Goal: Find specific fact

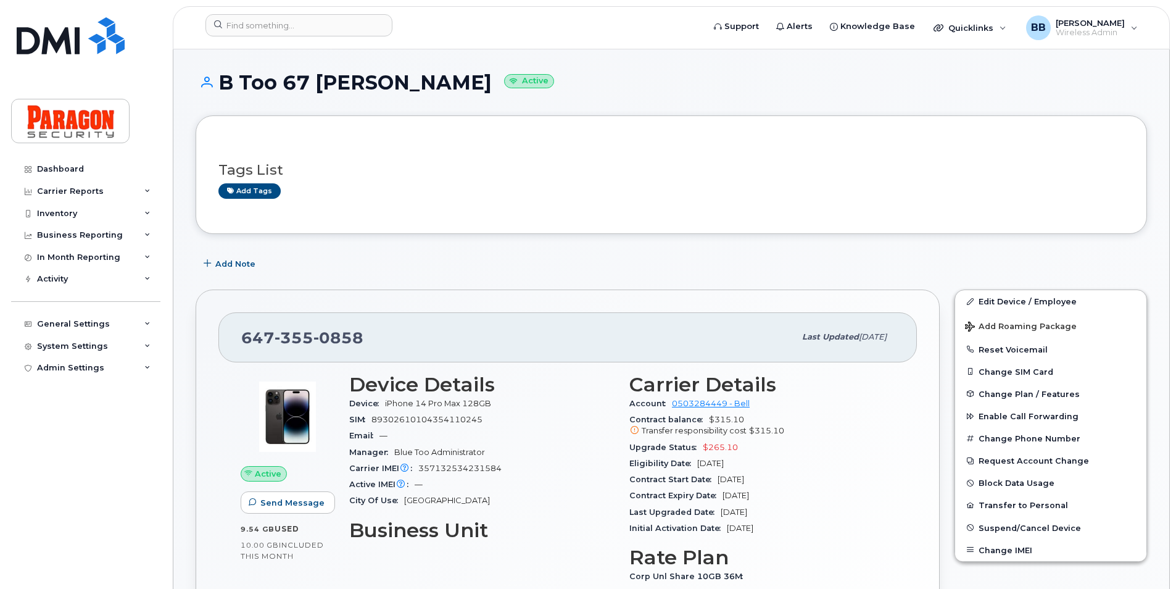
scroll to position [494, 0]
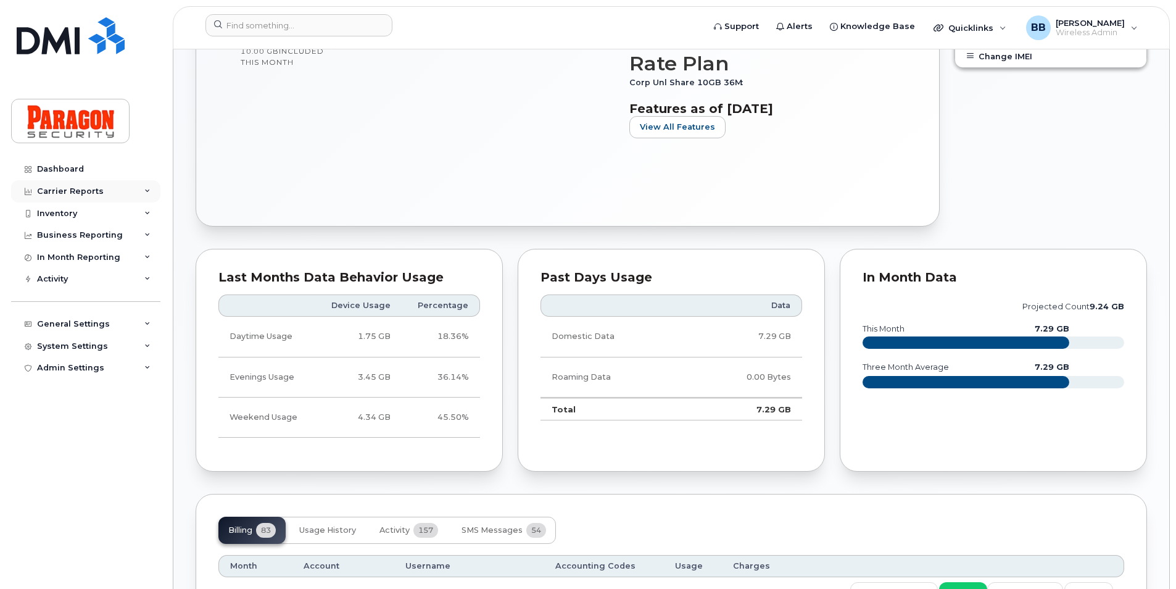
click at [77, 194] on div "Carrier Reports" at bounding box center [70, 191] width 67 height 10
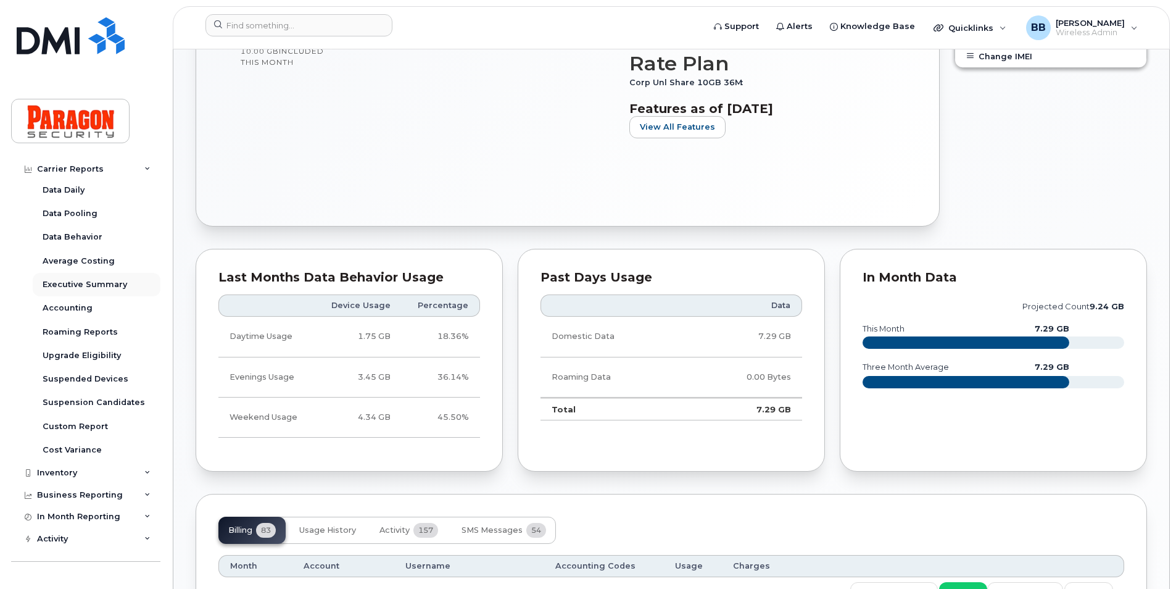
scroll to position [115, 0]
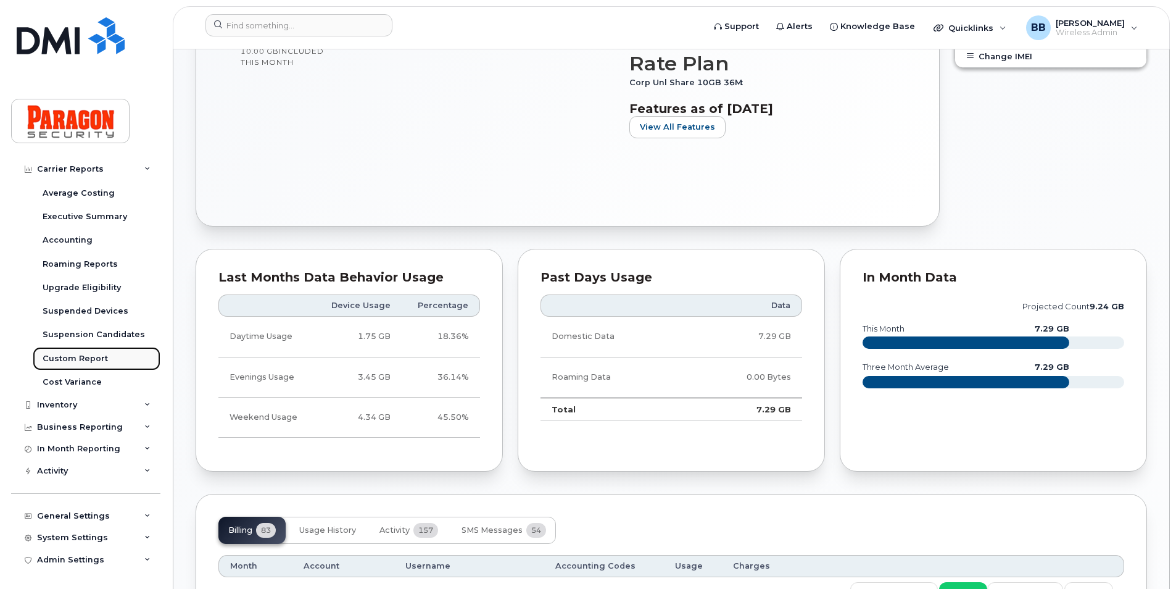
click at [69, 360] on div "Custom Report" at bounding box center [75, 358] width 65 height 11
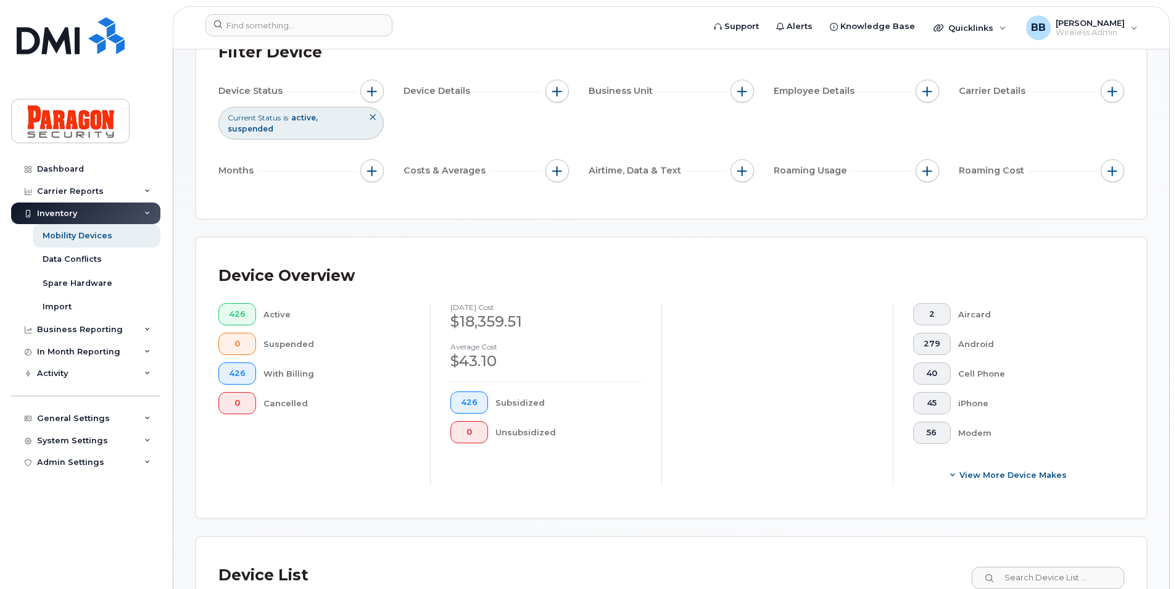
scroll to position [308, 0]
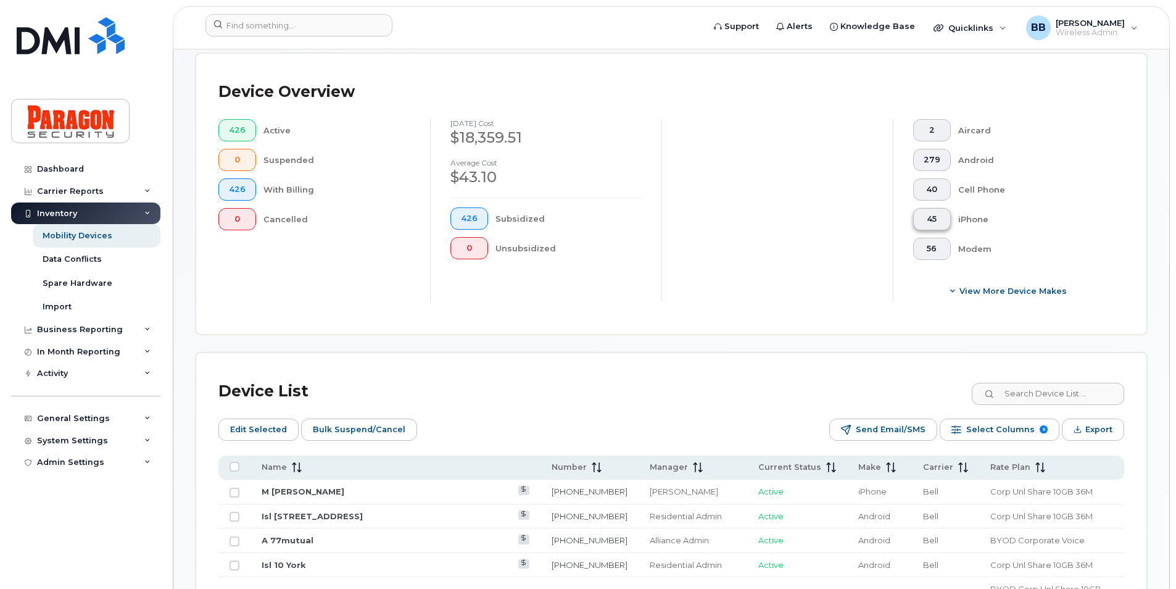
click at [932, 224] on button "45" at bounding box center [932, 219] width 38 height 22
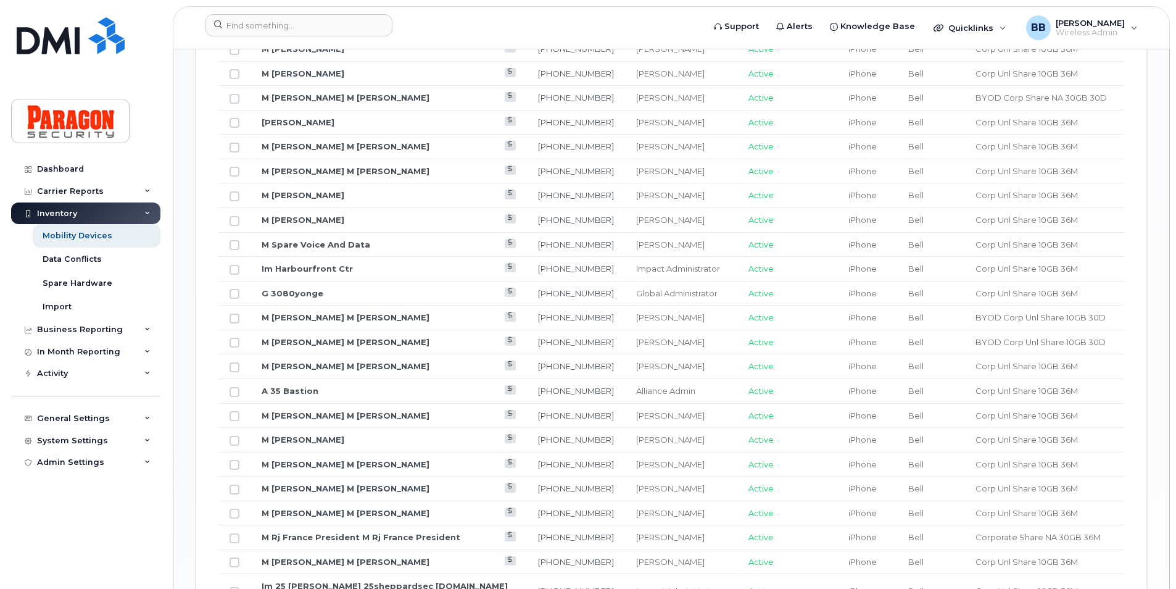
scroll to position [864, 0]
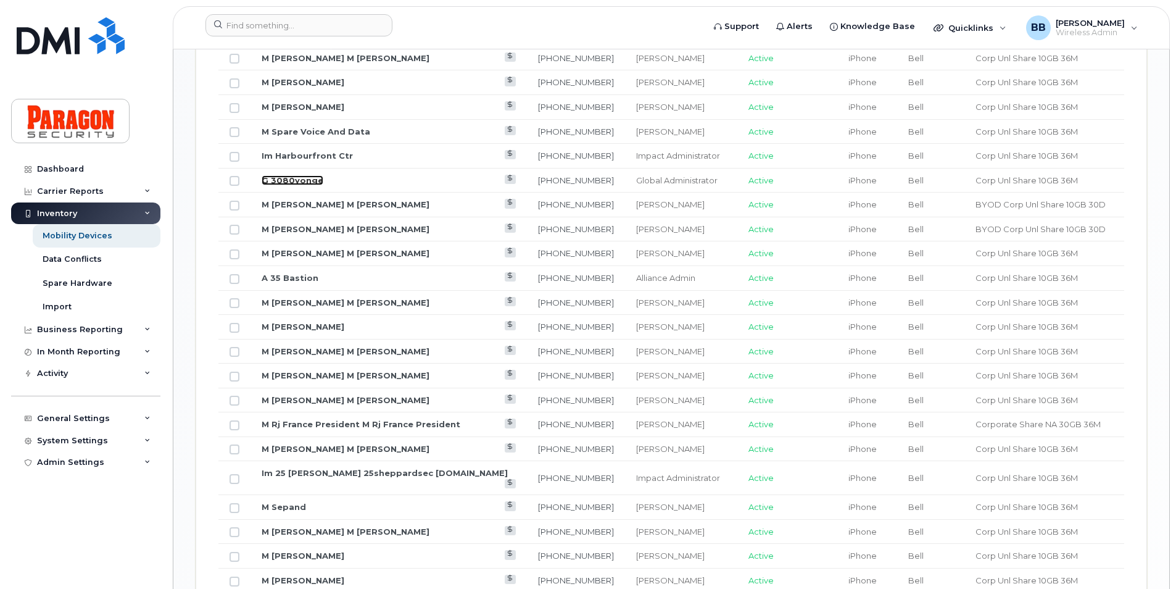
click at [295, 183] on link "G 3080yonge" at bounding box center [293, 180] width 62 height 10
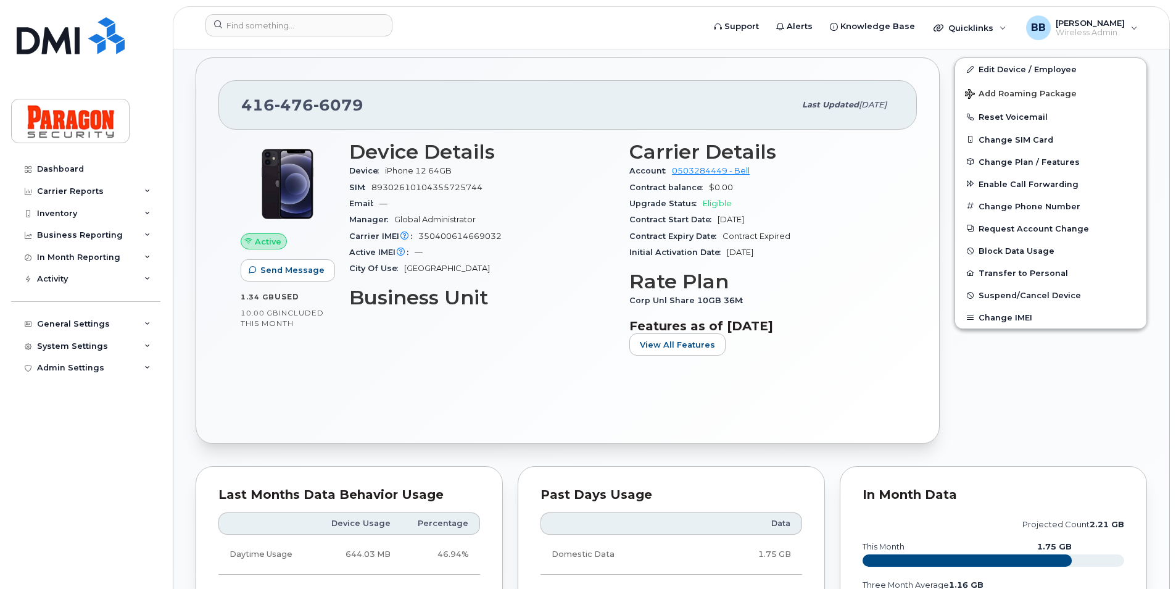
scroll to position [308, 0]
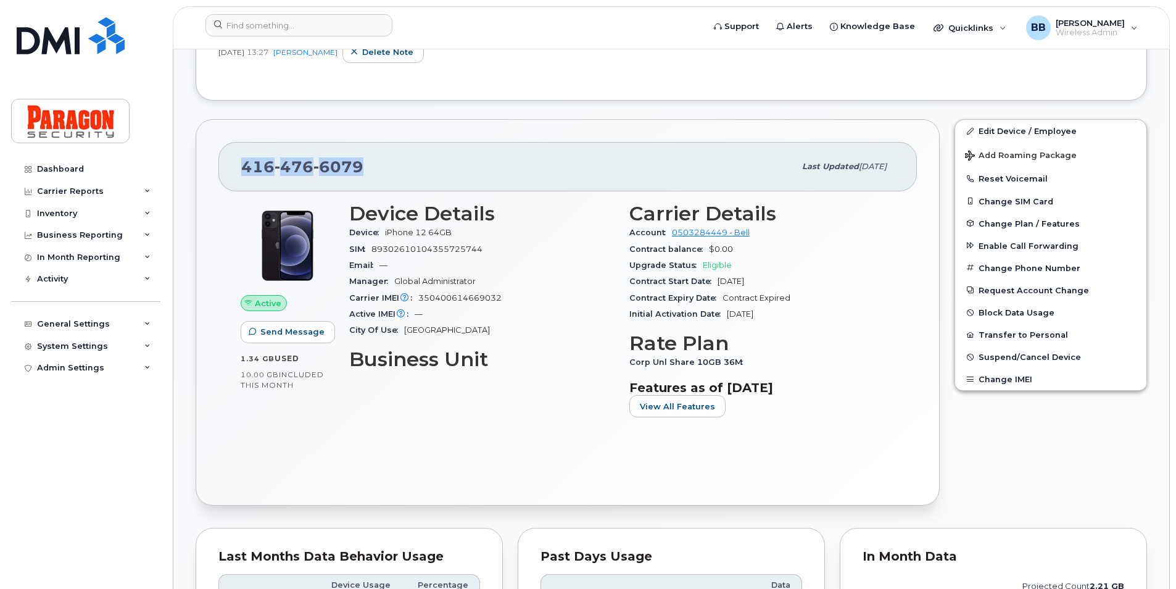
drag, startPoint x: 241, startPoint y: 167, endPoint x: 365, endPoint y: 162, distance: 124.1
click at [365, 162] on div "416 476 6079 Last updated Dec 30, 2024" at bounding box center [567, 166] width 698 height 49
drag, startPoint x: 365, startPoint y: 162, endPoint x: 340, endPoint y: 171, distance: 26.1
copy span "416 476 6079"
